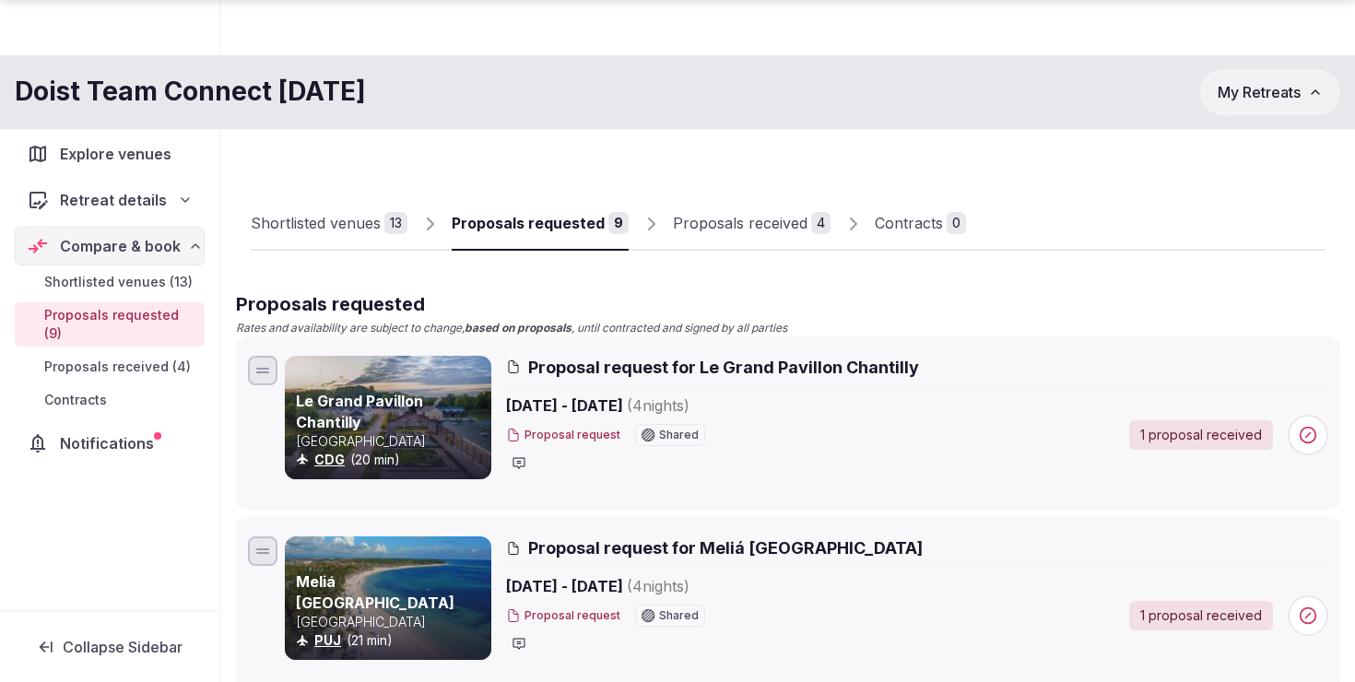
scroll to position [1390, 0]
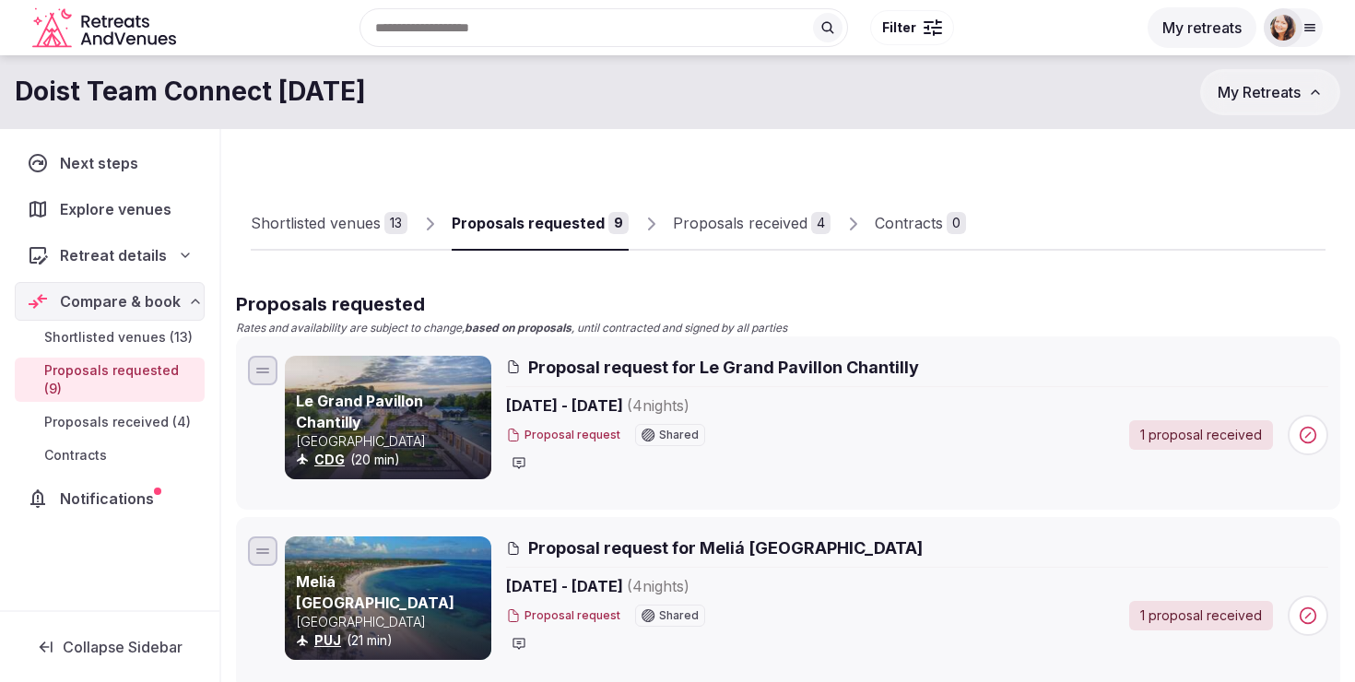
click at [704, 243] on link "Proposals received 4" at bounding box center [752, 223] width 158 height 53
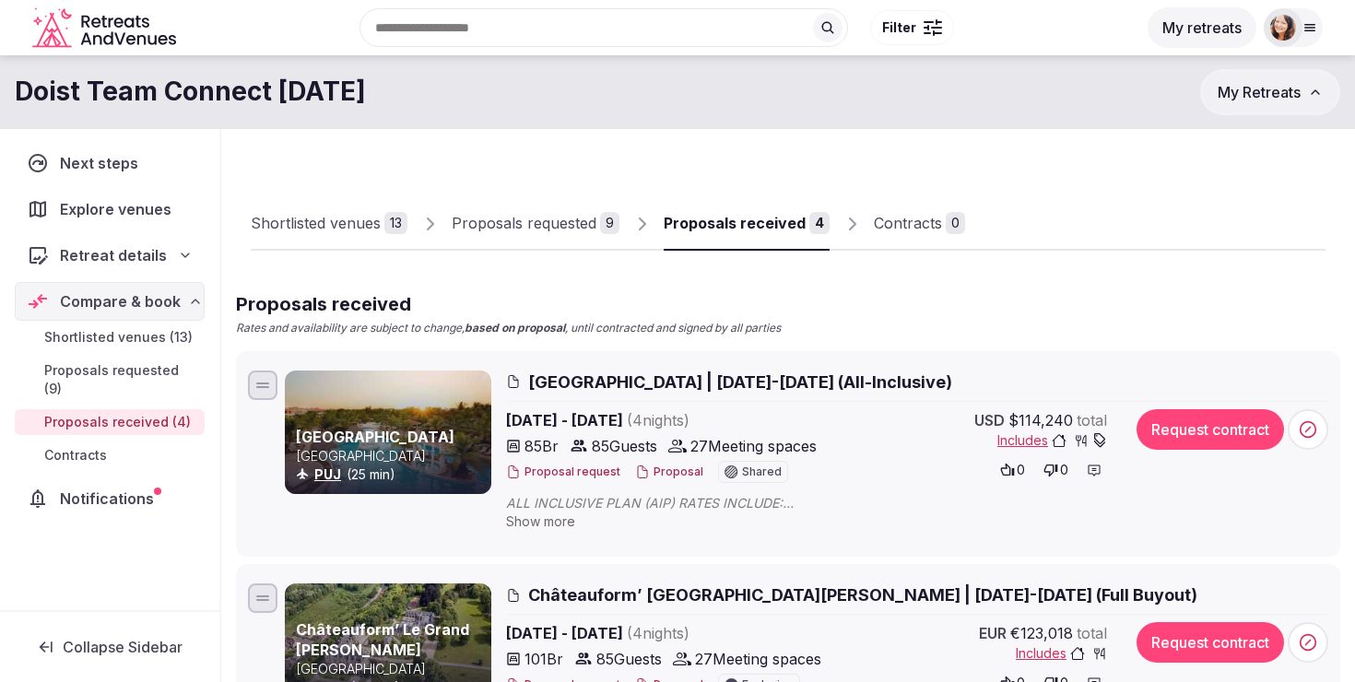
click at [566, 225] on div "Proposals requested" at bounding box center [524, 223] width 145 height 22
